Goal: Find specific page/section: Find specific page/section

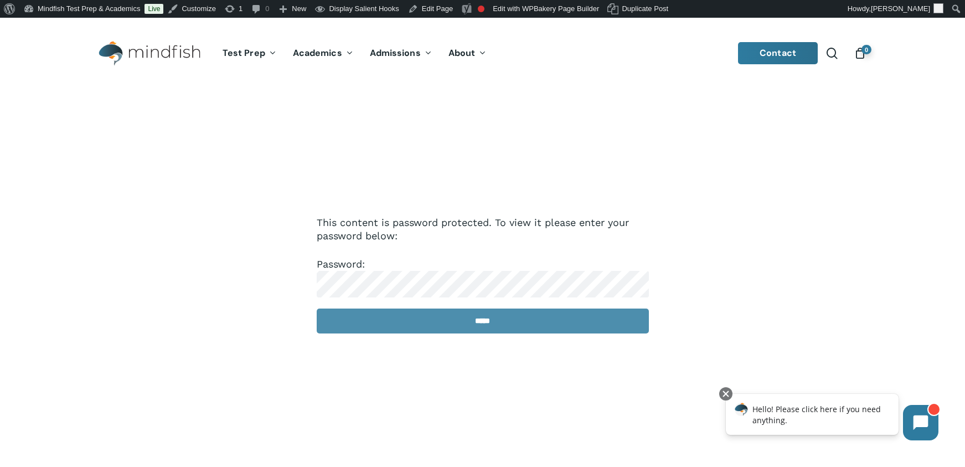
click at [451, 331] on input "*****" at bounding box center [483, 320] width 332 height 25
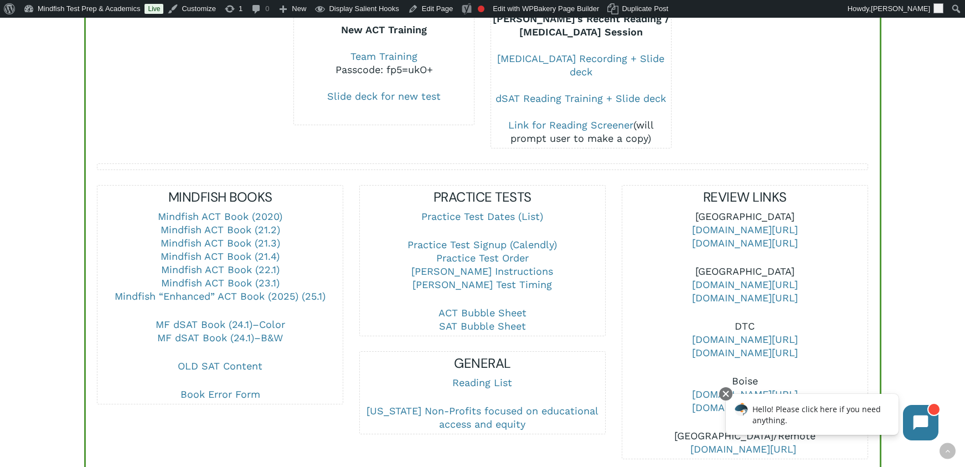
scroll to position [292, 0]
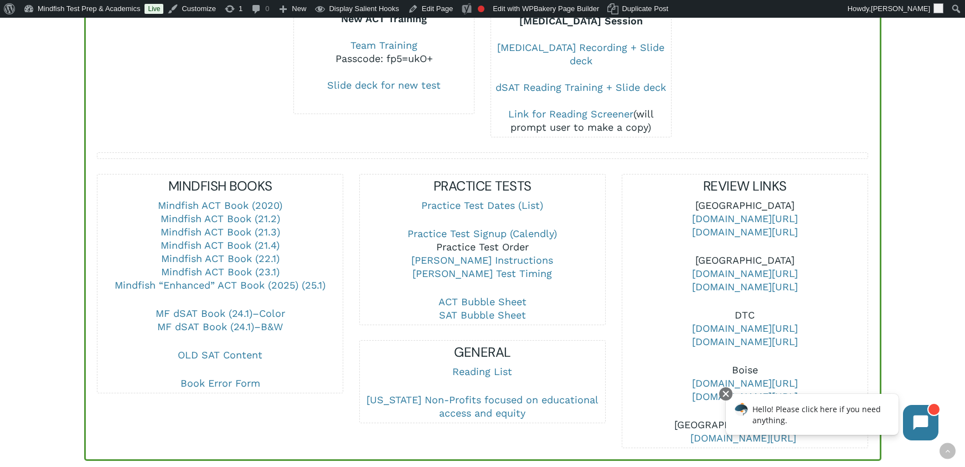
click at [469, 241] on link "Practice Test Order" at bounding box center [482, 247] width 92 height 12
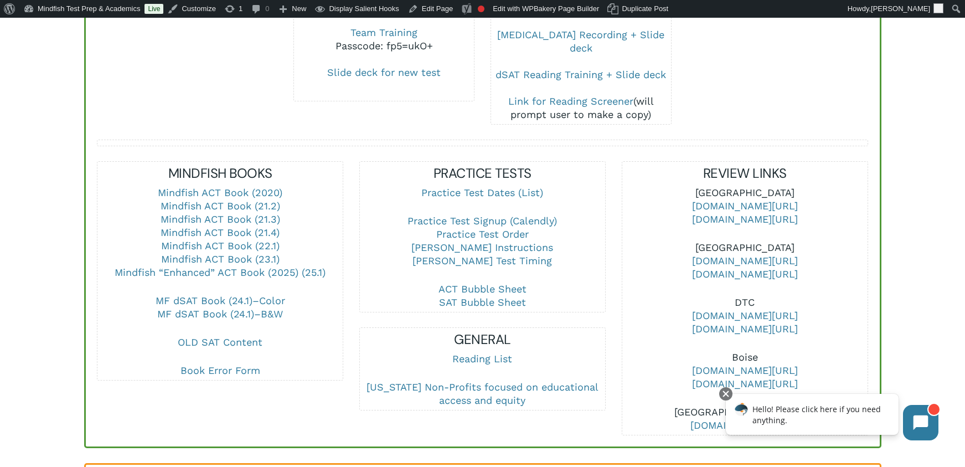
scroll to position [312, 0]
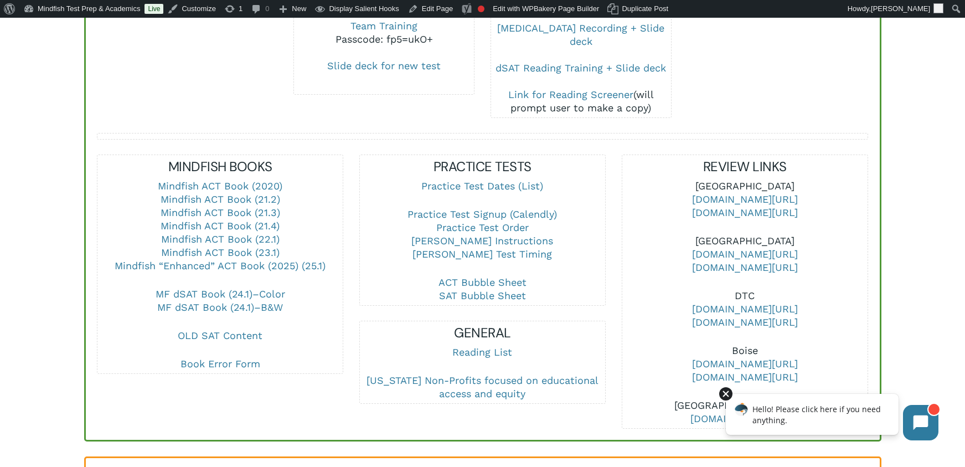
click at [725, 394] on div at bounding box center [725, 393] width 13 height 13
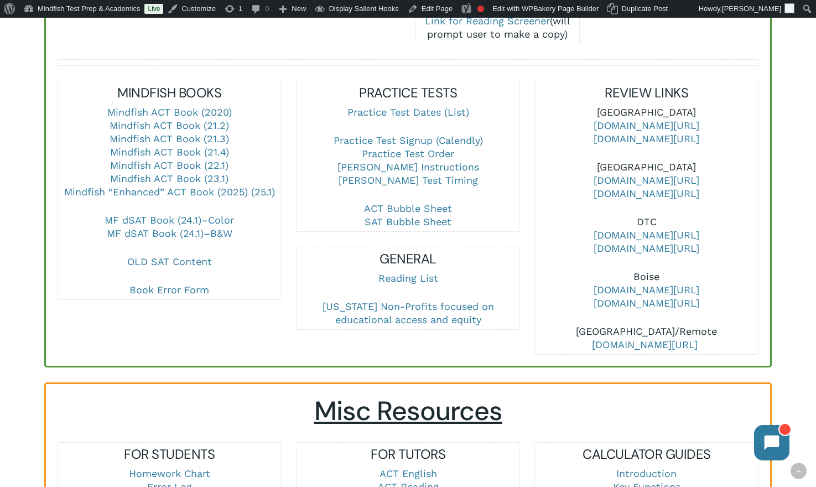
scroll to position [362, 0]
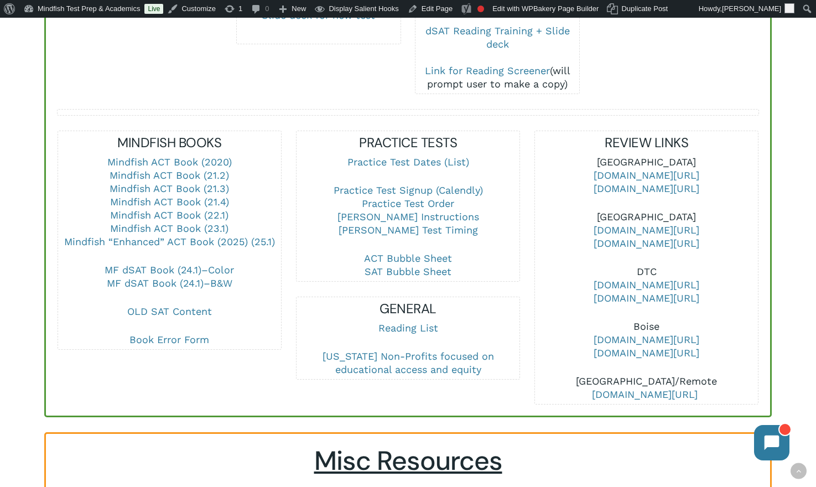
click at [522, 210] on div "PRACTICE TESTS Practice Test Dates (List) Practice Test Signup (Calendly) Pract…" at bounding box center [408, 268] width 239 height 274
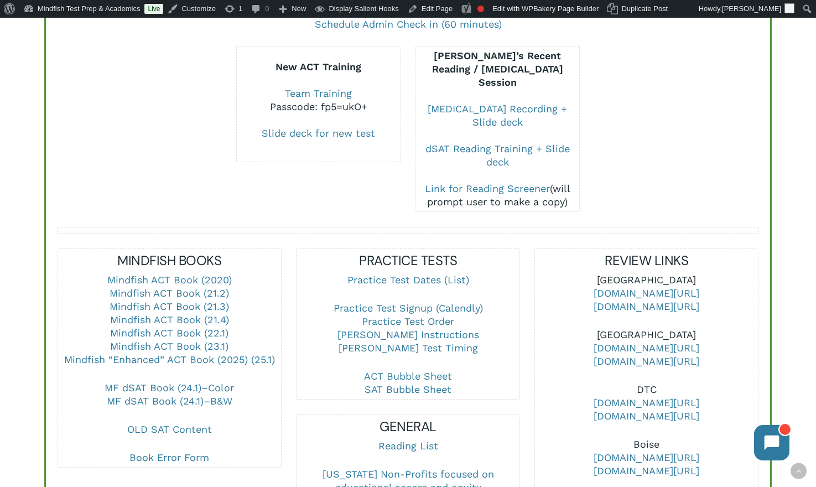
scroll to position [250, 0]
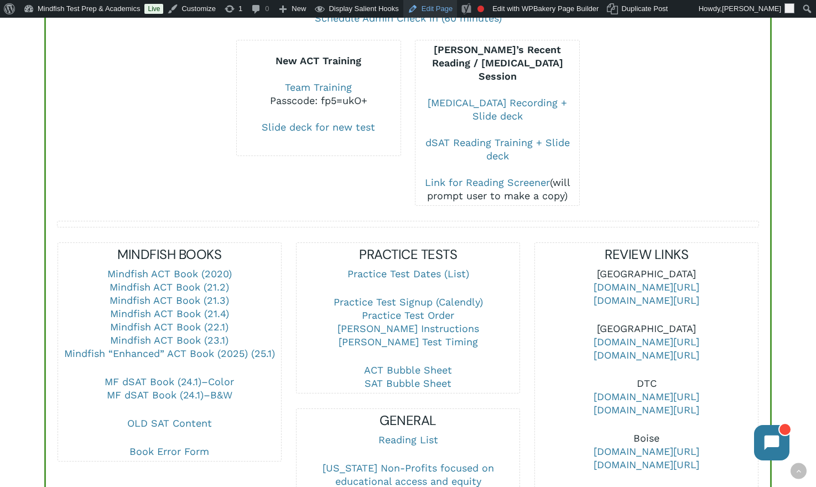
click at [446, 7] on link "Edit Page" at bounding box center [430, 9] width 54 height 18
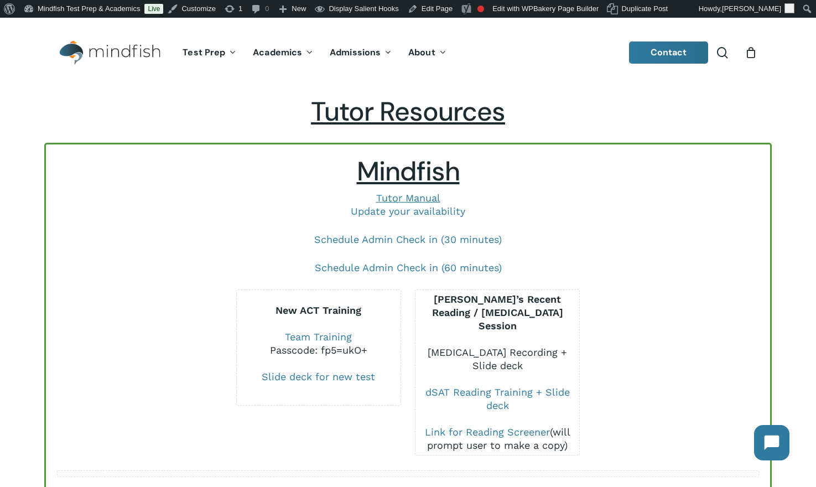
scroll to position [229, 0]
